Goal: Entertainment & Leisure: Consume media (video, audio)

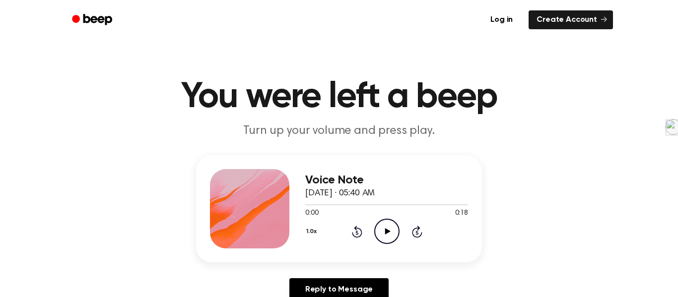
click at [387, 234] on icon "Play Audio" at bounding box center [386, 231] width 25 height 25
click at [385, 225] on icon "Play Audio" at bounding box center [386, 231] width 25 height 25
click at [391, 230] on icon "Pause Audio" at bounding box center [386, 231] width 25 height 25
